Goal: Navigation & Orientation: Find specific page/section

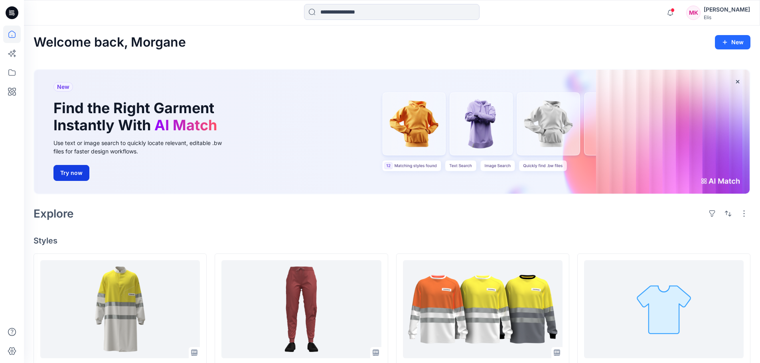
click at [77, 171] on button "Try now" at bounding box center [71, 173] width 36 height 16
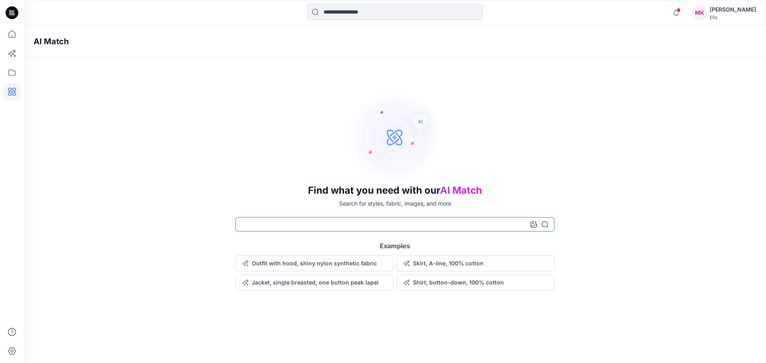
click at [283, 223] on input at bounding box center [394, 224] width 319 height 14
click at [358, 323] on div "AI Match Find what you need with our AI Match Search for styles, fabric, images…" at bounding box center [395, 195] width 742 height 338
click at [15, 72] on icon at bounding box center [12, 73] width 18 height 18
click at [63, 56] on div at bounding box center [75, 62] width 91 height 16
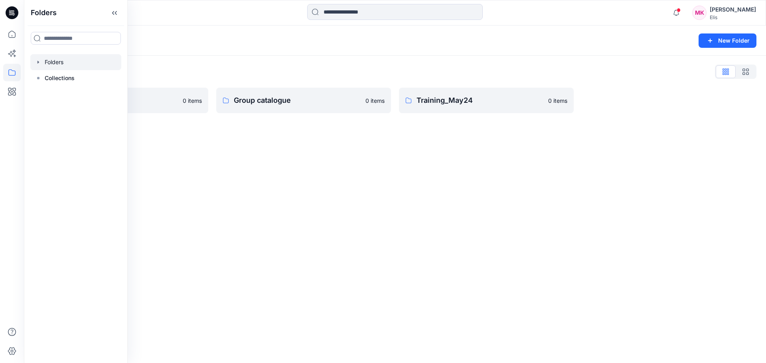
click at [292, 190] on div "Folders New Folder Folders List Group bespoke 0 items Group catalogue 0 items T…" at bounding box center [395, 195] width 742 height 338
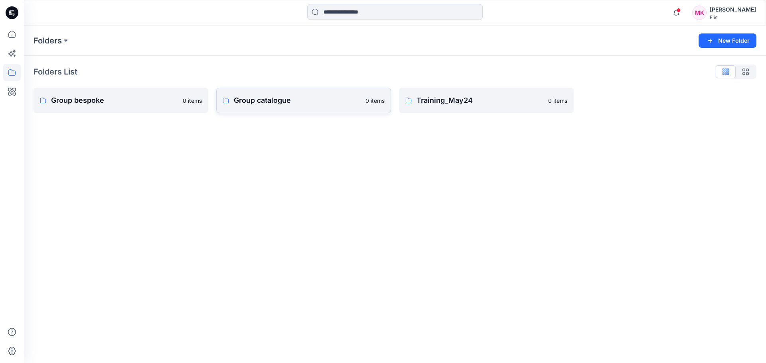
click at [318, 105] on p "Group catalogue" at bounding box center [297, 100] width 127 height 11
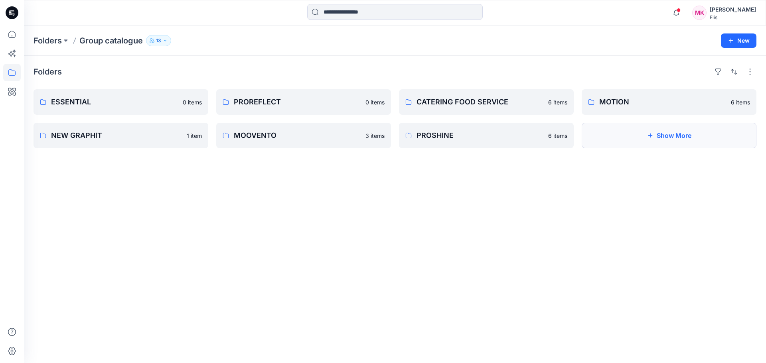
click at [677, 135] on button "Show More" at bounding box center [668, 136] width 175 height 26
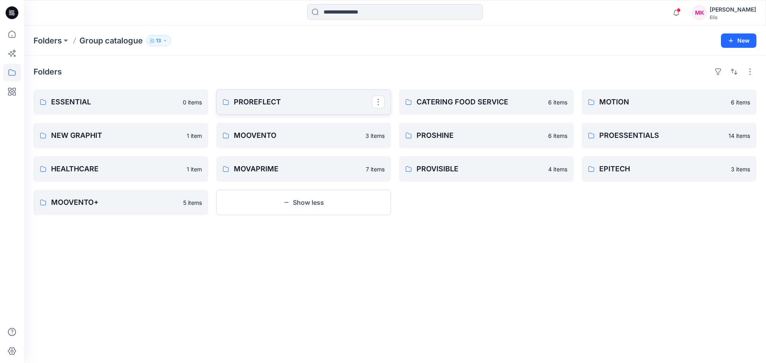
click at [300, 103] on p "PROREFLECT" at bounding box center [303, 102] width 138 height 11
